Goal: Navigation & Orientation: Find specific page/section

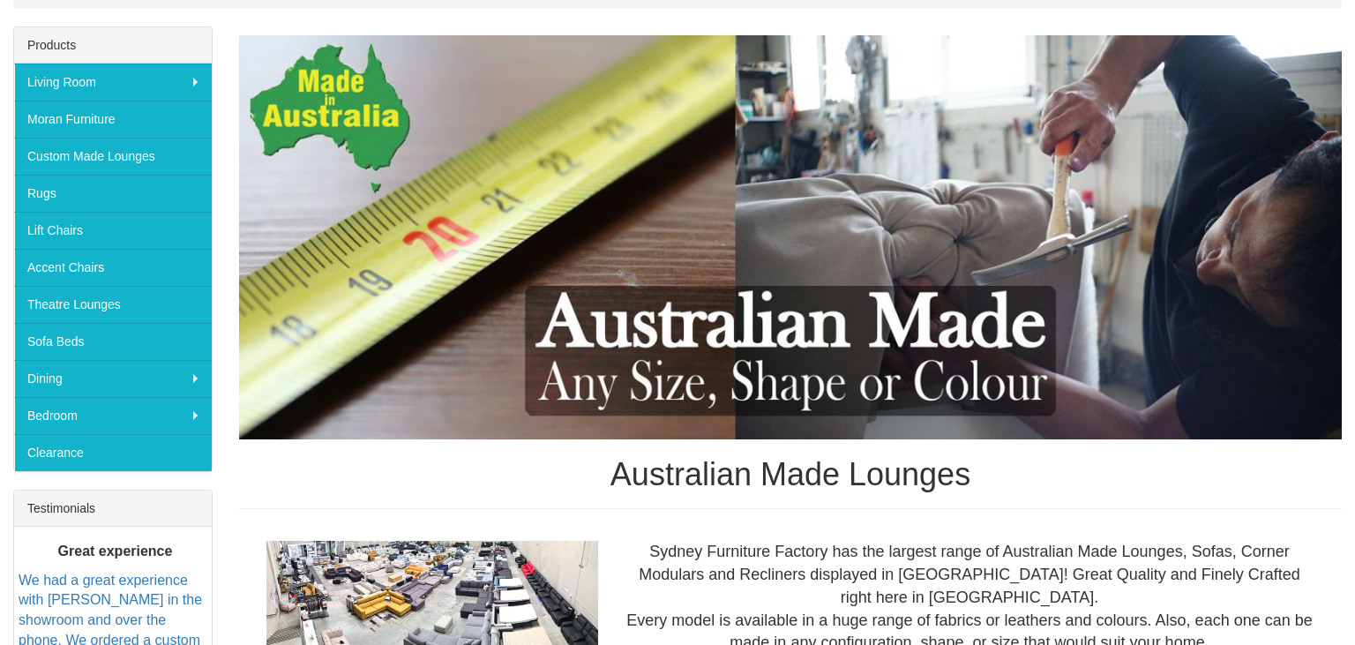
scroll to position [240, 0]
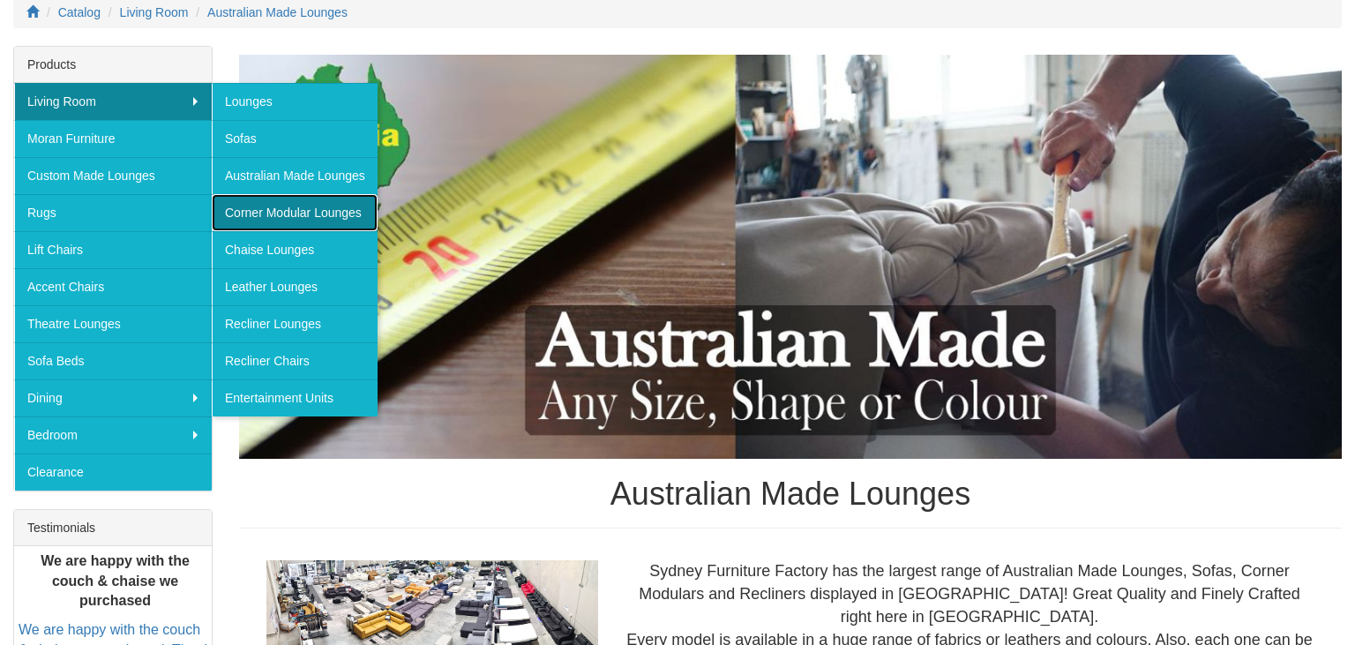
click at [262, 207] on link "Corner Modular Lounges" at bounding box center [295, 212] width 166 height 37
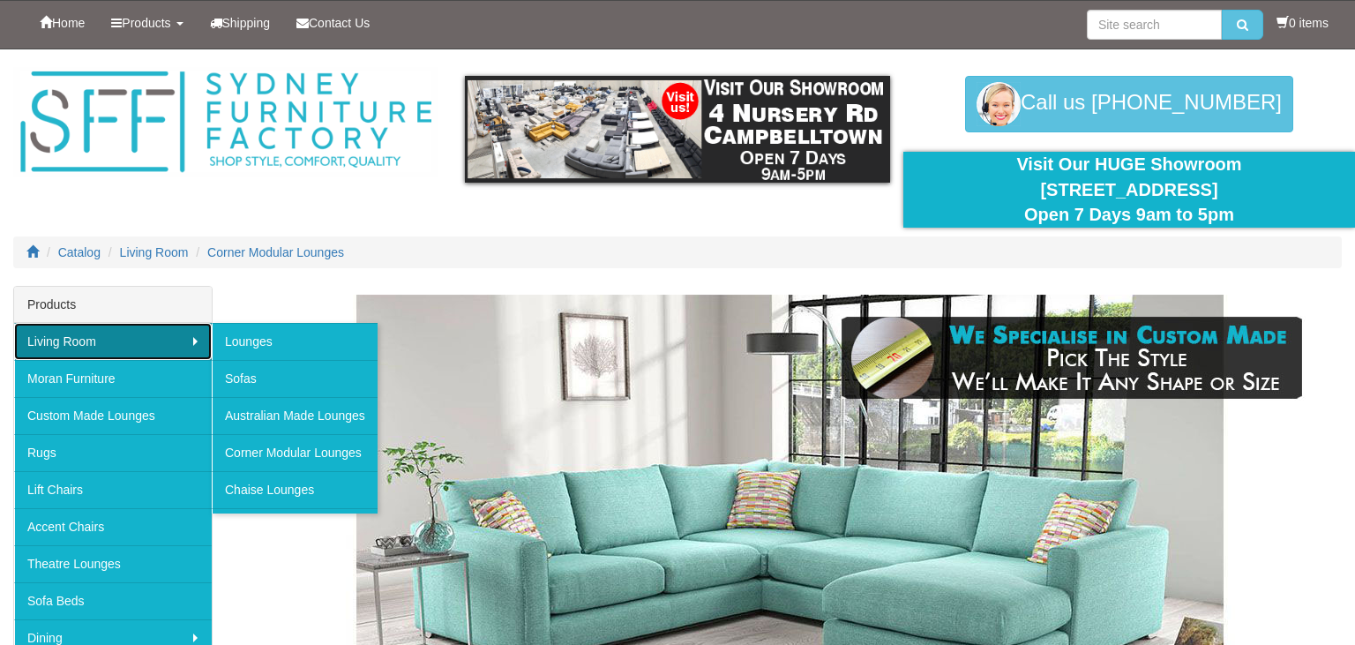
click at [143, 333] on link "Living Room" at bounding box center [113, 341] width 198 height 37
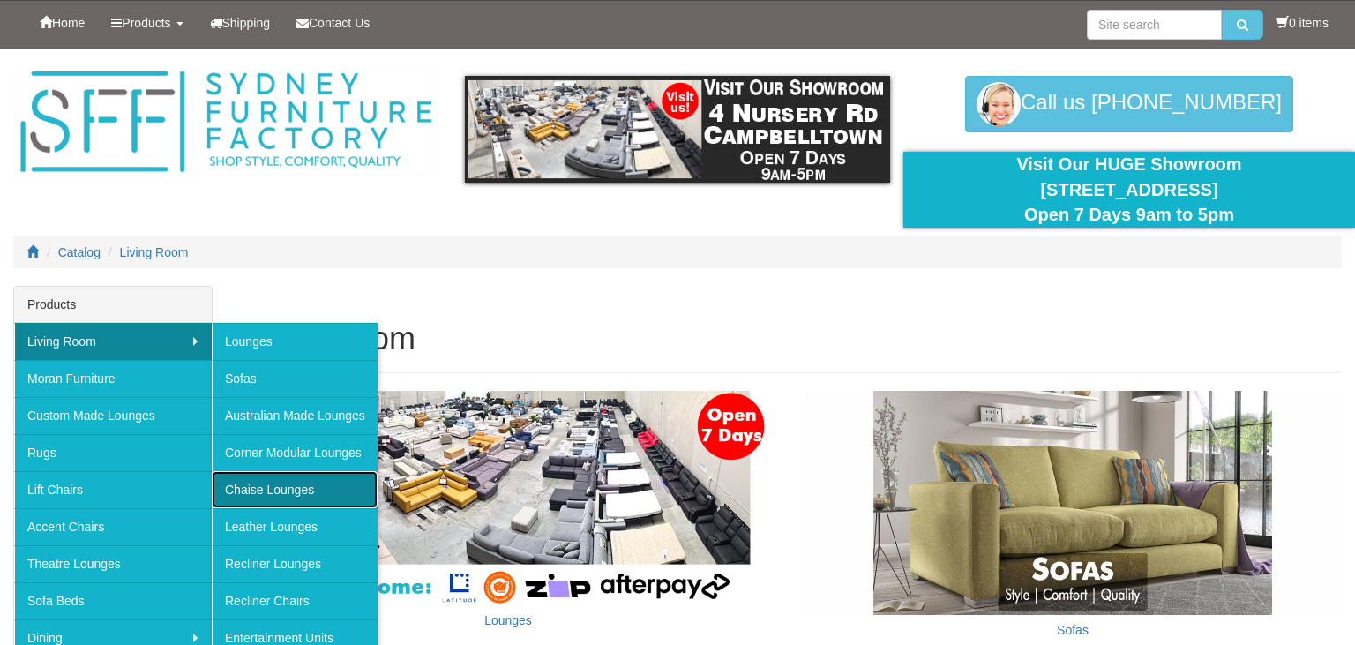
click at [244, 481] on link "Chaise Lounges" at bounding box center [295, 489] width 166 height 37
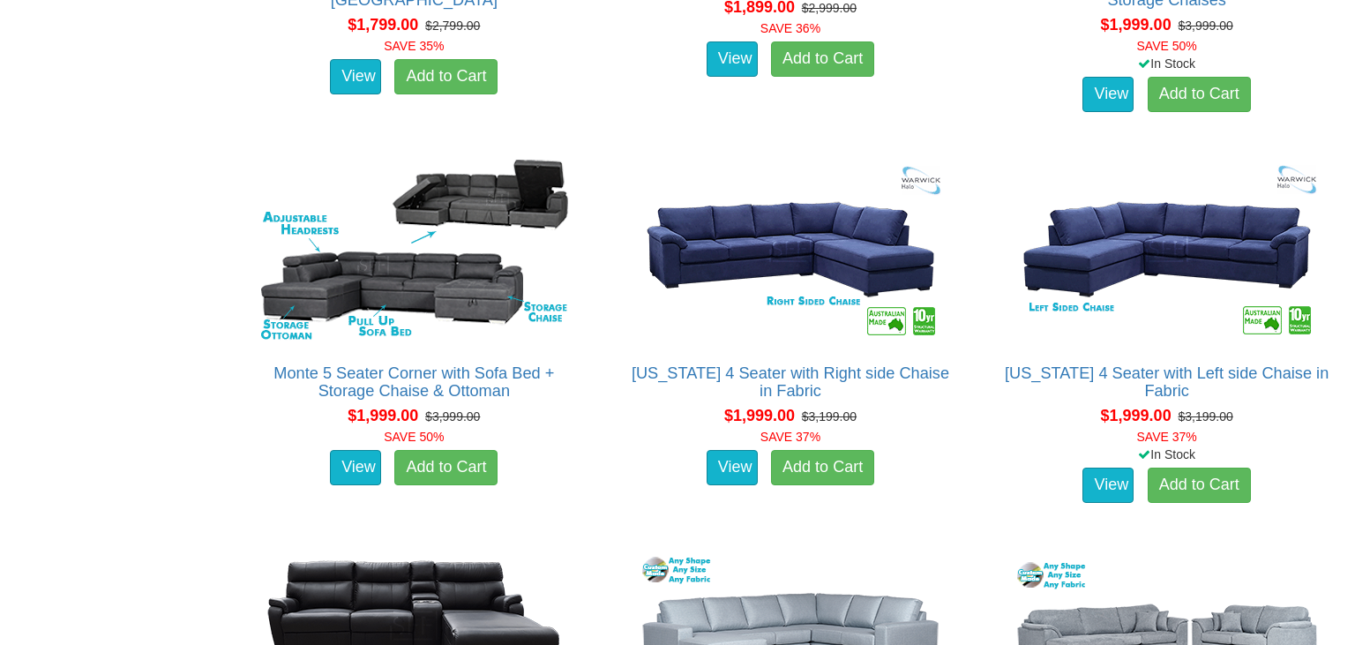
scroll to position [2157, 0]
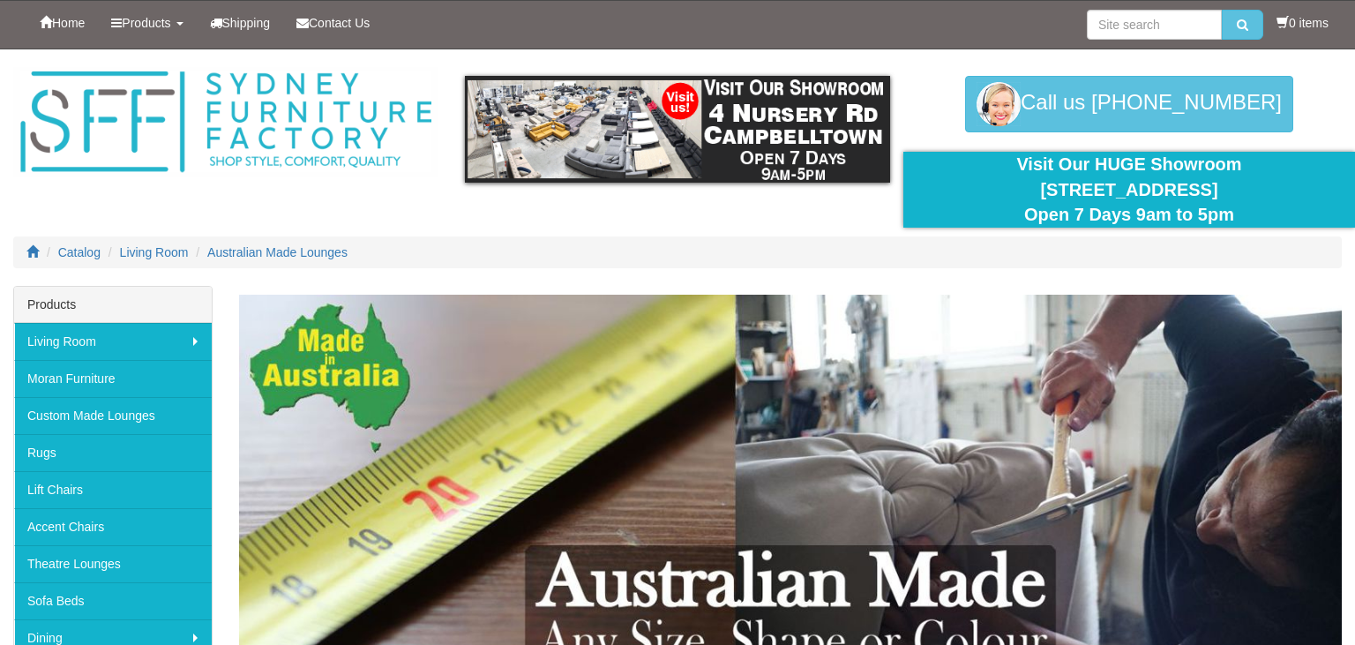
scroll to position [240, 0]
